Goal: Transaction & Acquisition: Book appointment/travel/reservation

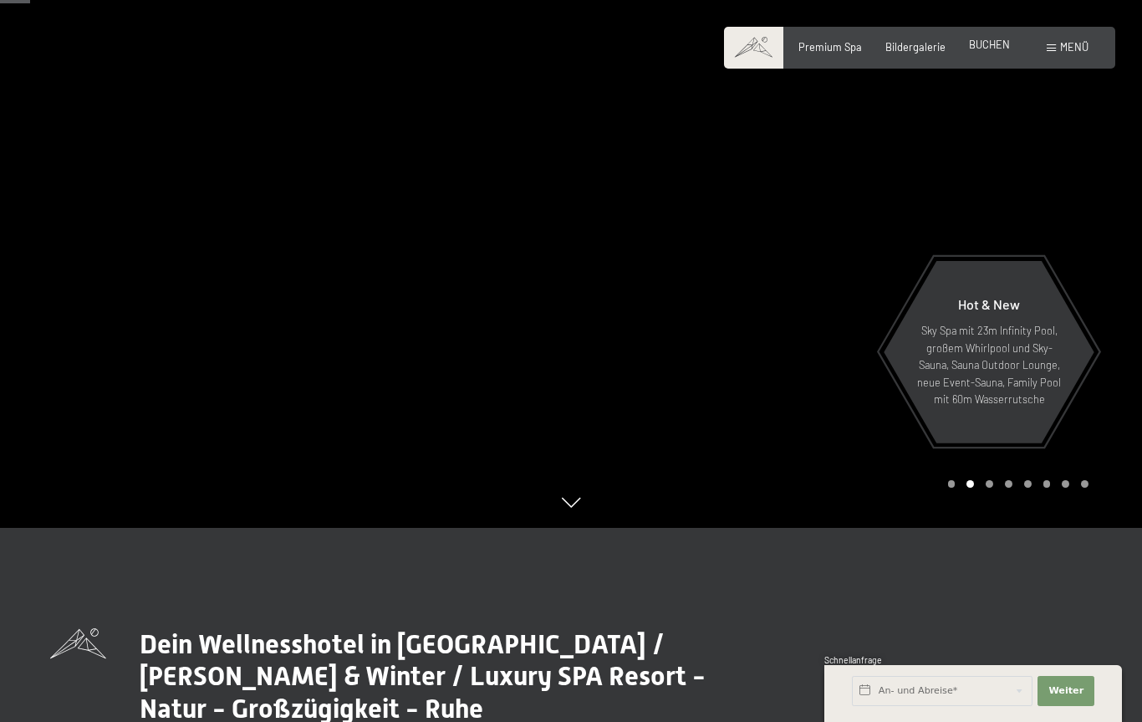
click at [987, 47] on span "BUCHEN" at bounding box center [989, 44] width 41 height 13
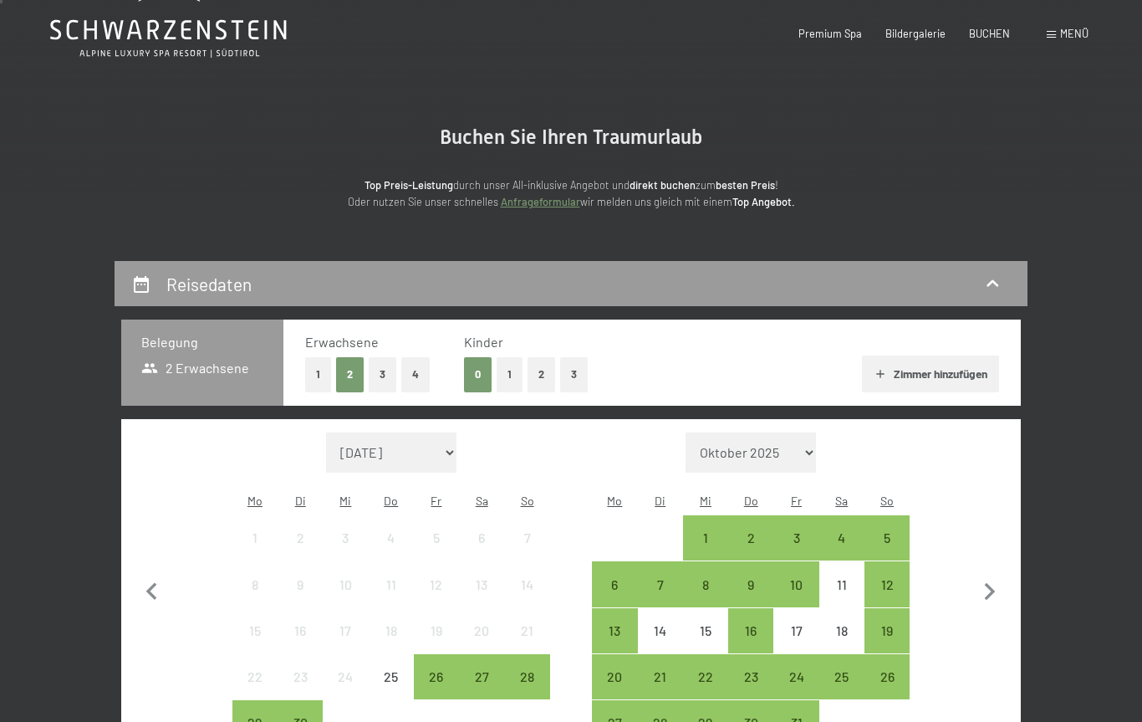
scroll to position [74, 0]
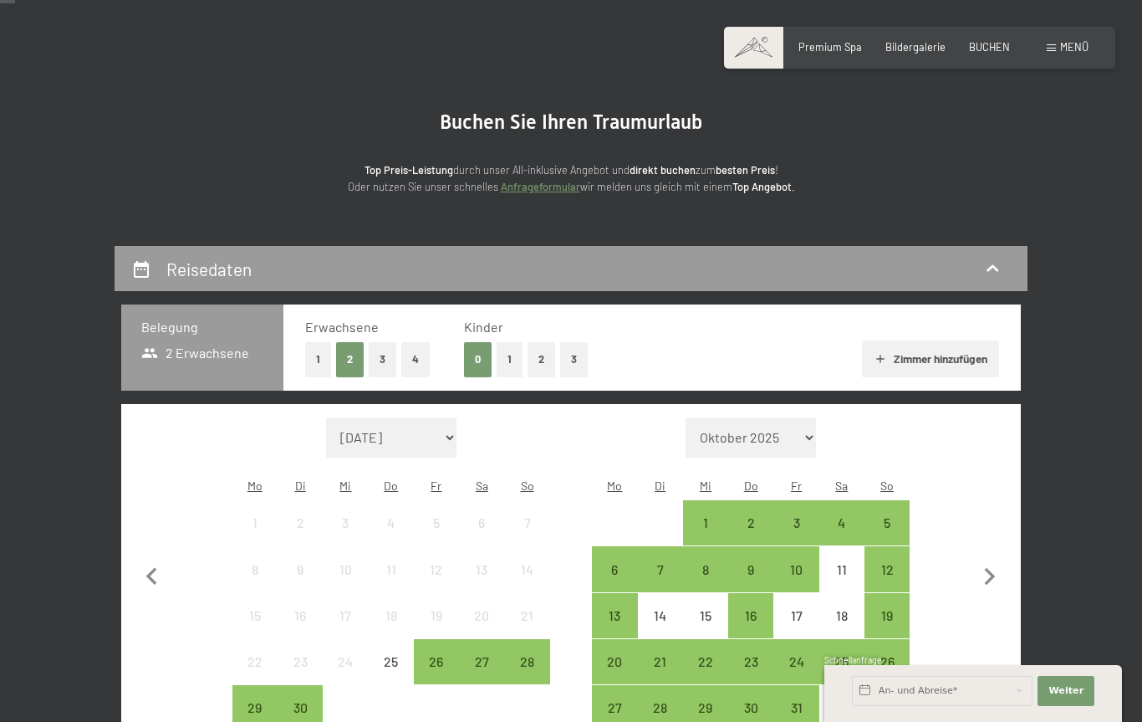
click at [803, 441] on select "Oktober 2025 November 2025 Dezember 2025 Januar 2026 Februar 2026 März 2026 Apr…" at bounding box center [751, 437] width 130 height 40
select select "2026-07-01"
select select "2026-08-01"
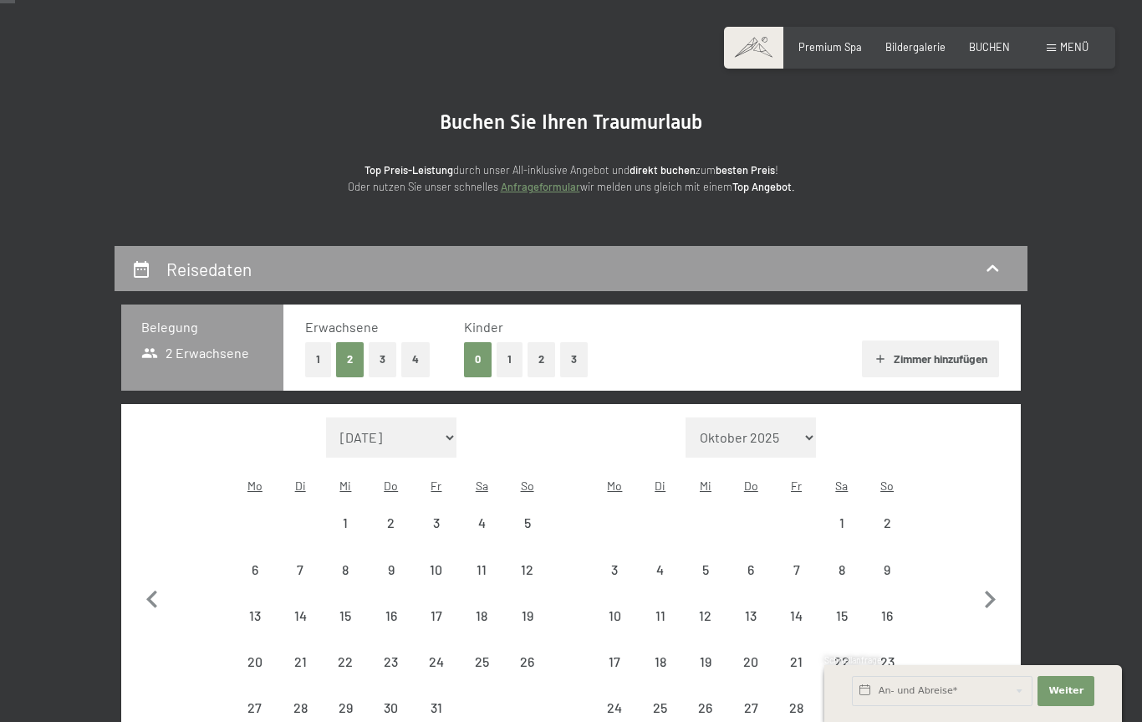
select select "2026-07-01"
select select "2026-08-01"
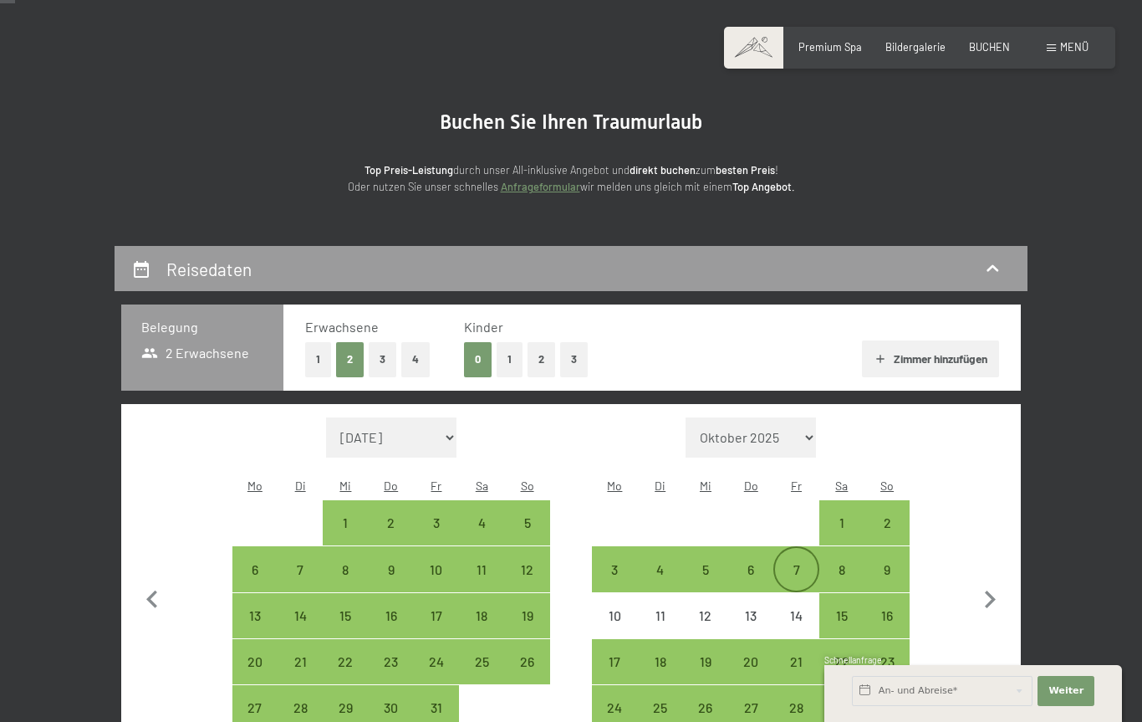
click at [791, 563] on div "7" at bounding box center [796, 584] width 42 height 42
select select "2026-07-01"
select select "2026-08-01"
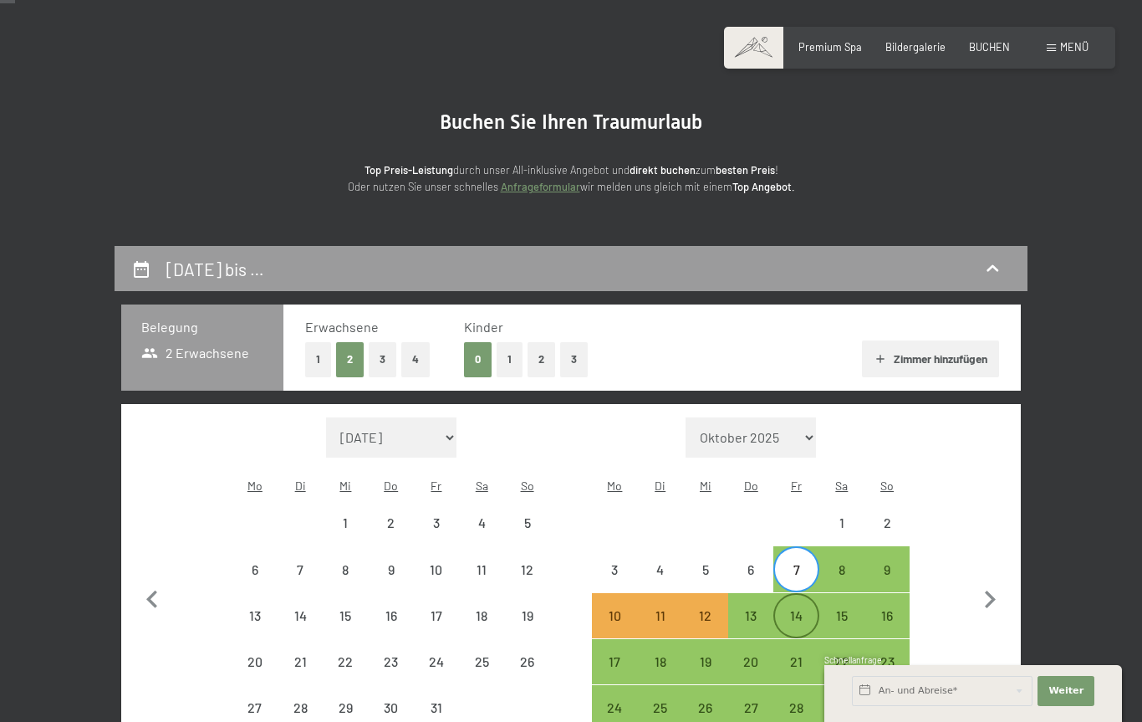
click at [800, 614] on div "14" at bounding box center [796, 630] width 42 height 42
select select "2026-07-01"
select select "2026-08-01"
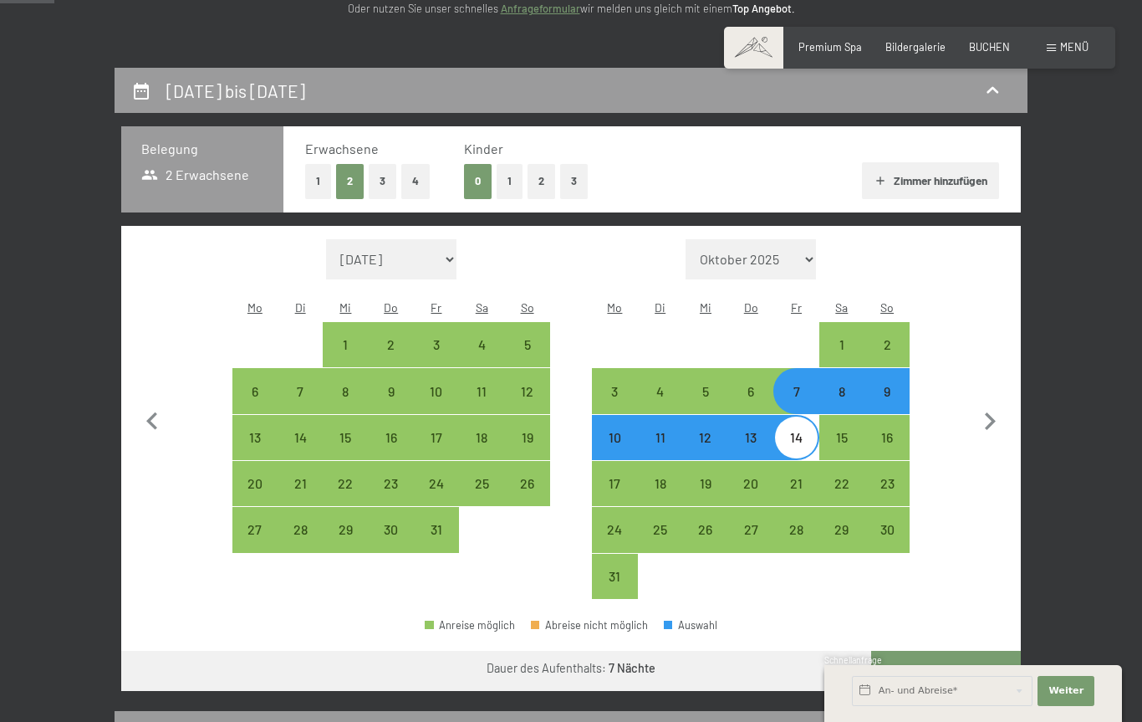
scroll to position [253, 0]
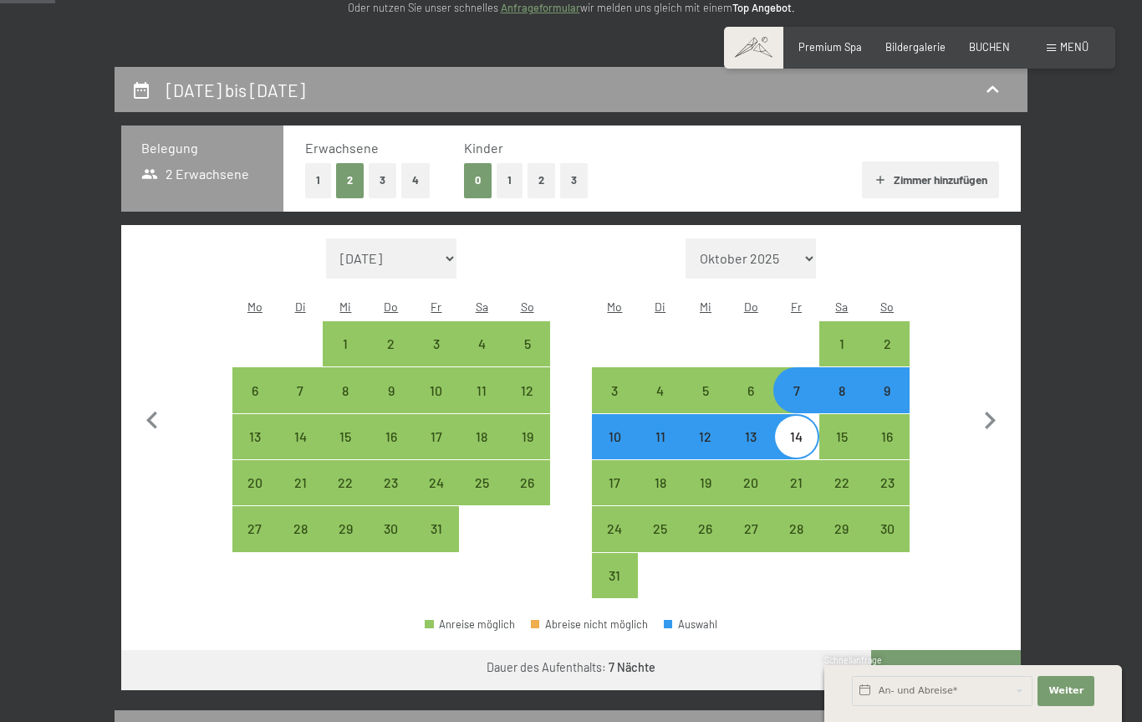
click at [981, 661] on button "Weiter zu „Zimmer“" at bounding box center [946, 670] width 150 height 40
select select "2026-07-01"
select select "2026-08-01"
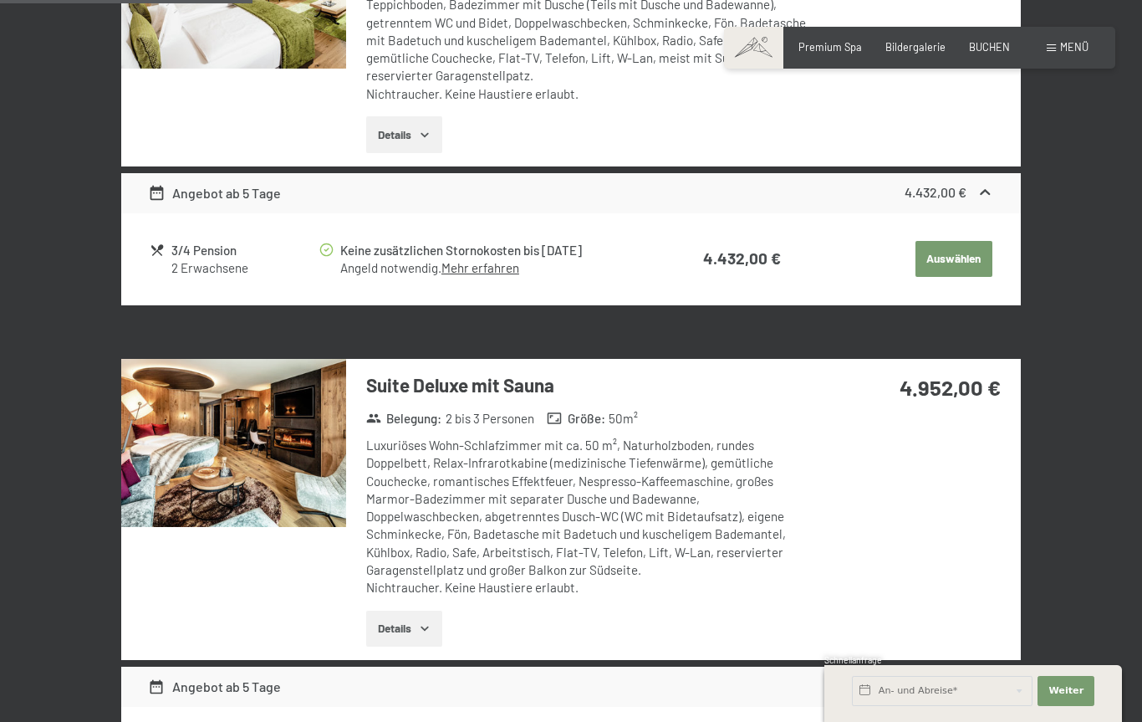
scroll to position [1011, 0]
